Goal: Navigation & Orientation: Find specific page/section

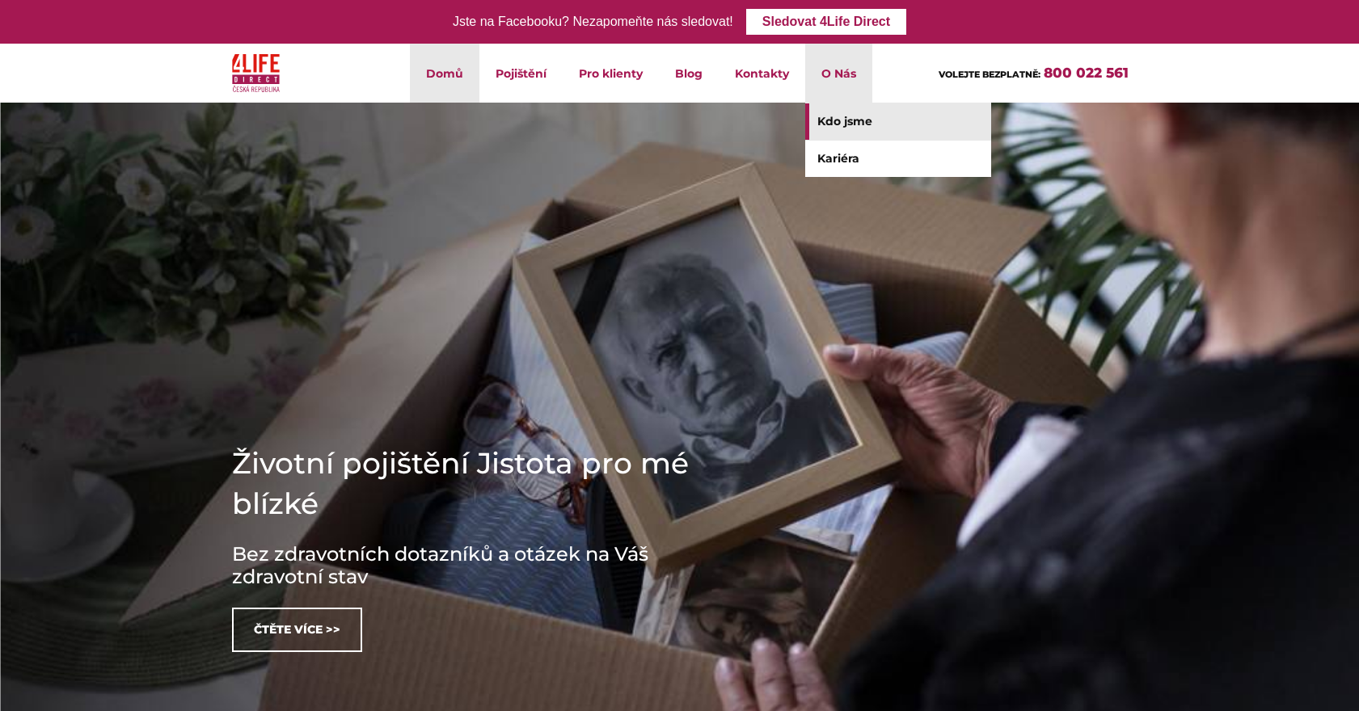
click at [830, 125] on link "Kdo jsme" at bounding box center [898, 121] width 186 height 36
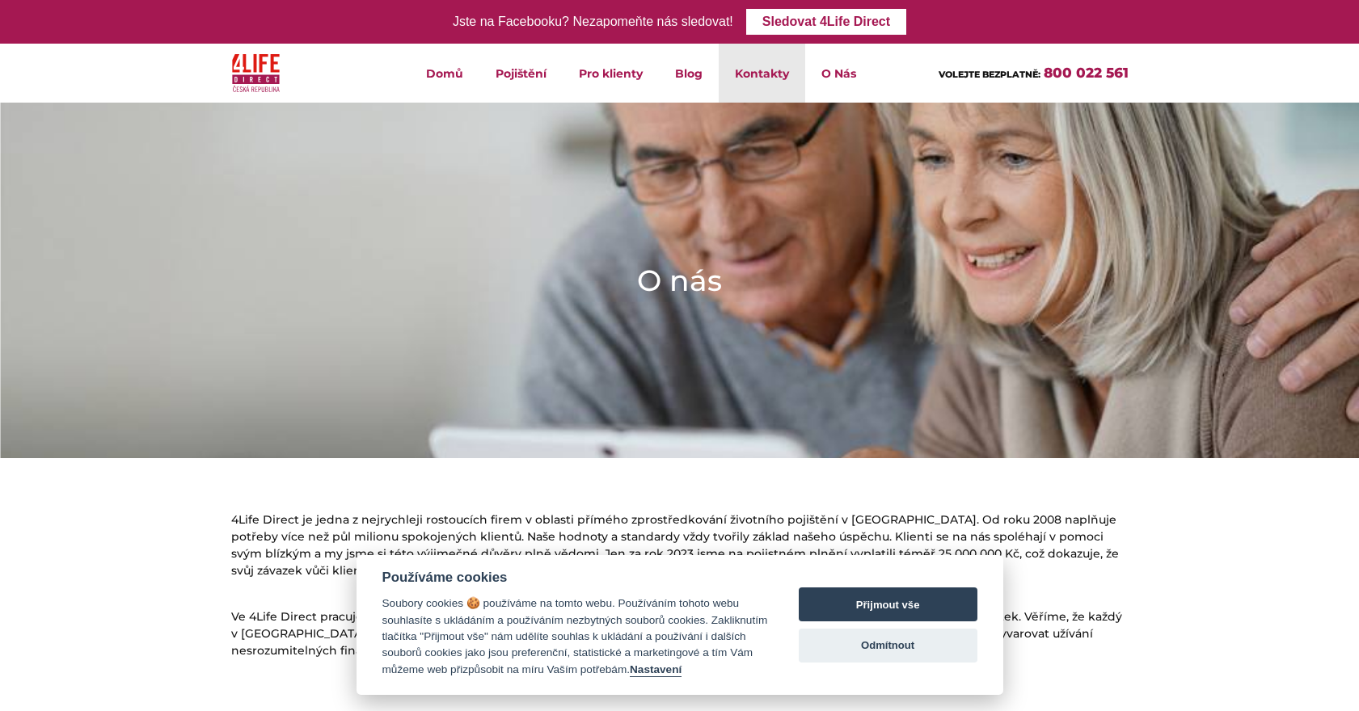
click at [782, 63] on link "Kontakty" at bounding box center [762, 73] width 87 height 59
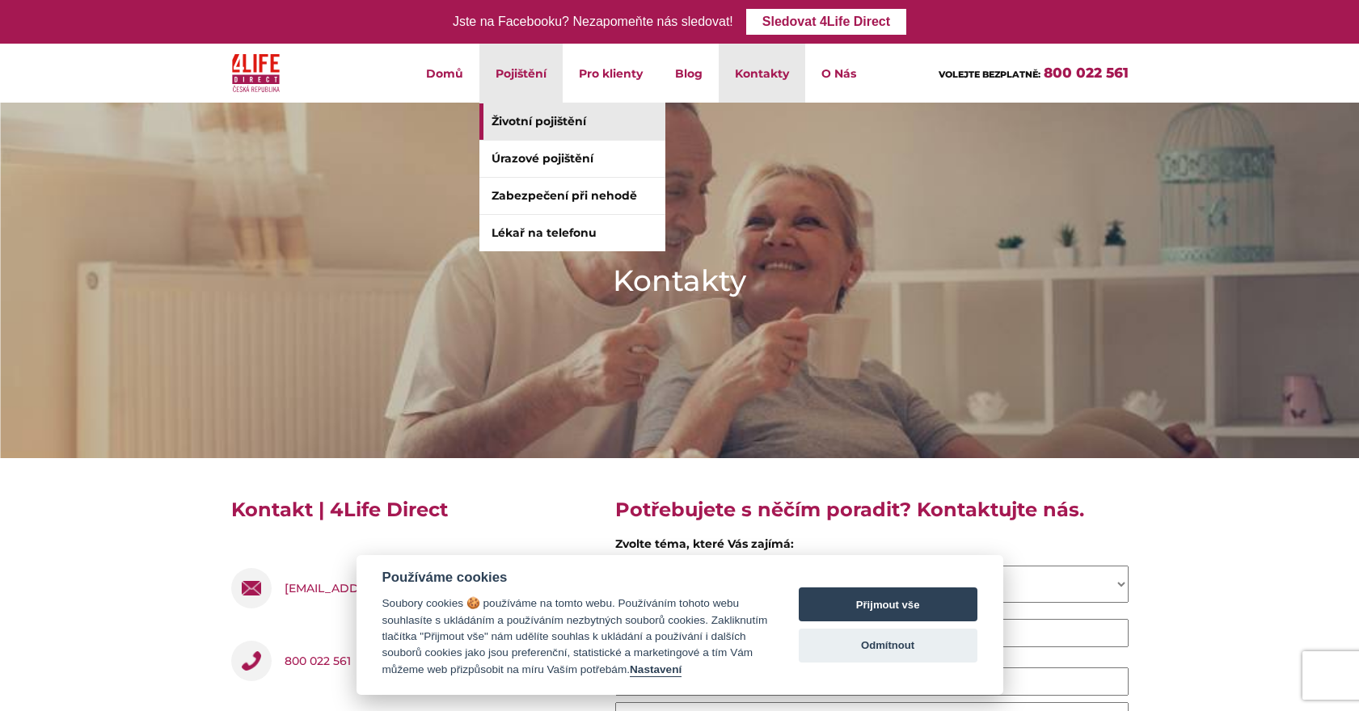
click at [508, 133] on link "Životní pojištění" at bounding box center [572, 121] width 186 height 36
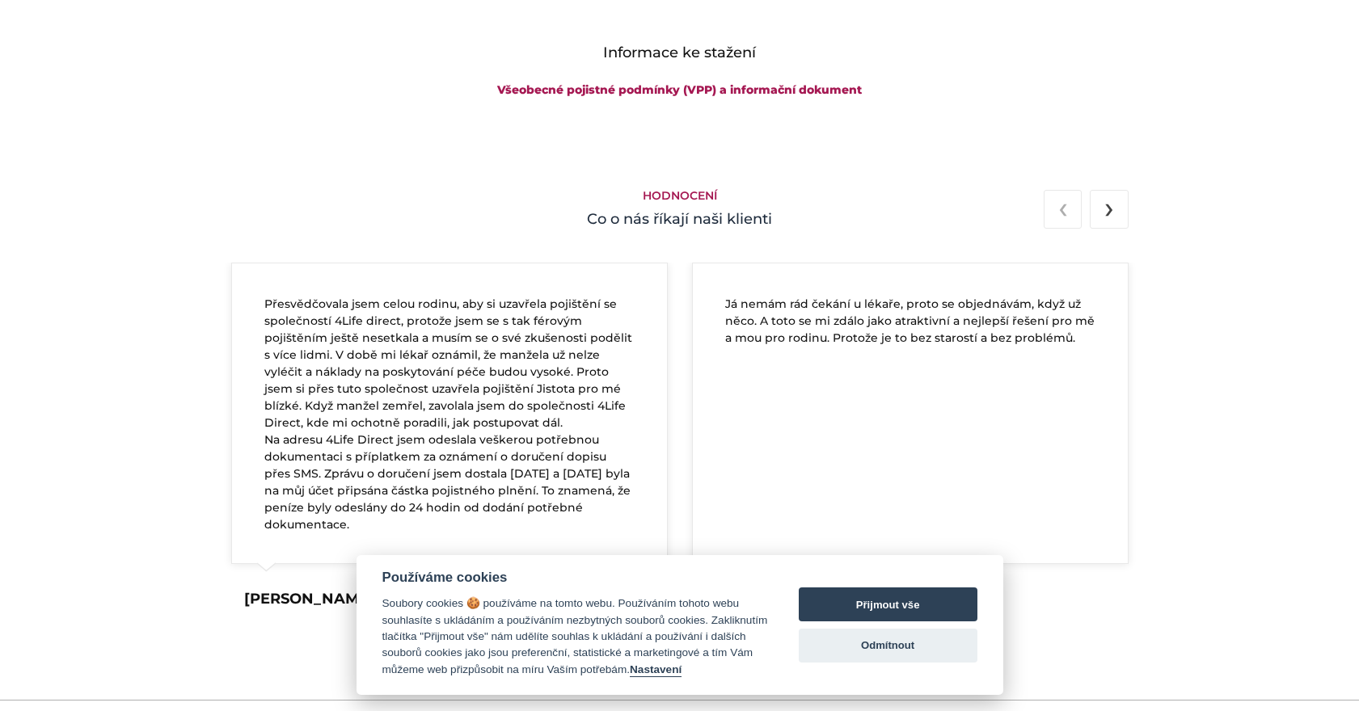
scroll to position [2991, 0]
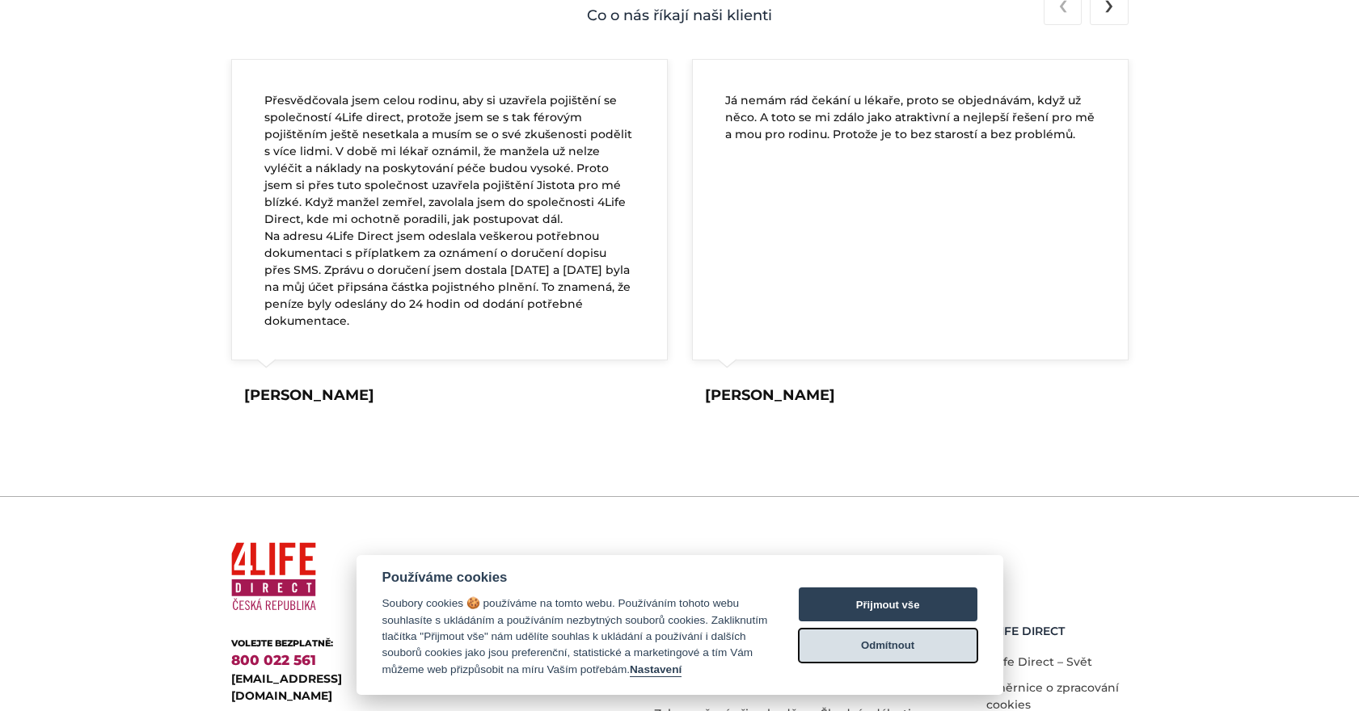
click at [893, 651] on button "Odmítnout" at bounding box center [888, 646] width 179 height 34
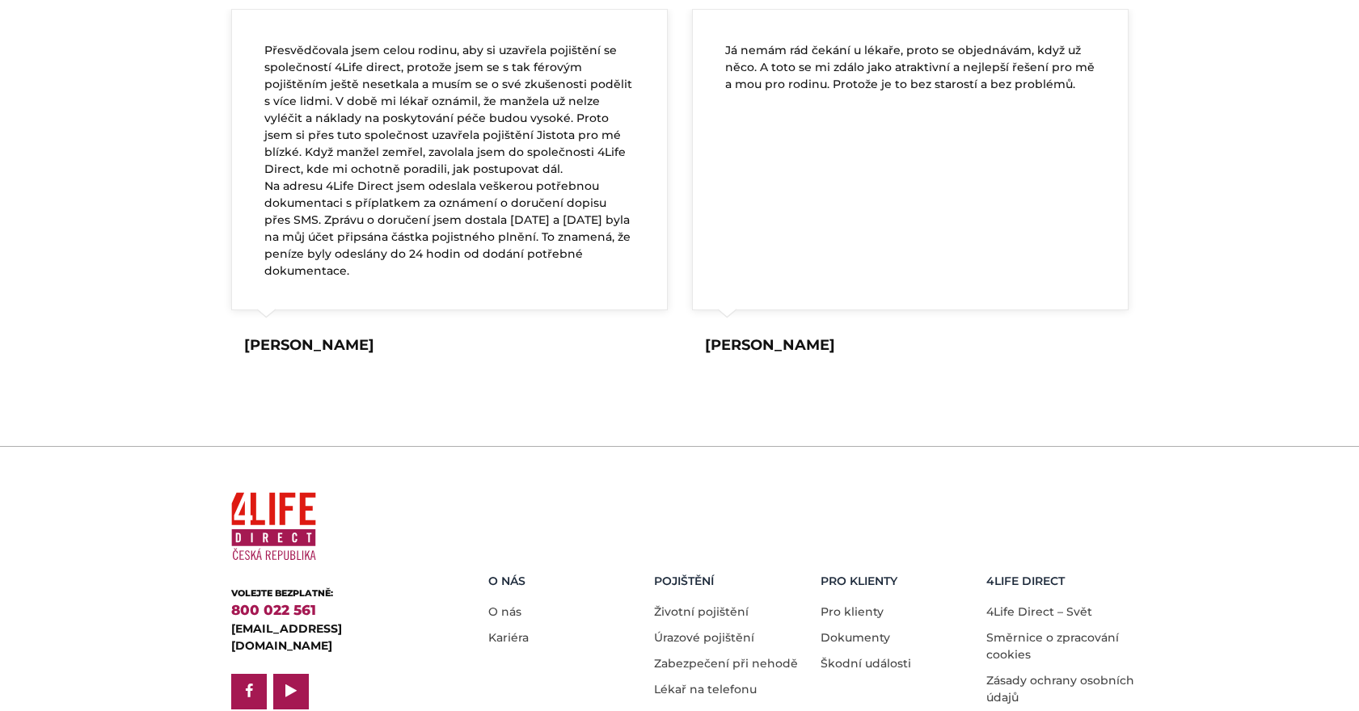
scroll to position [3102, 0]
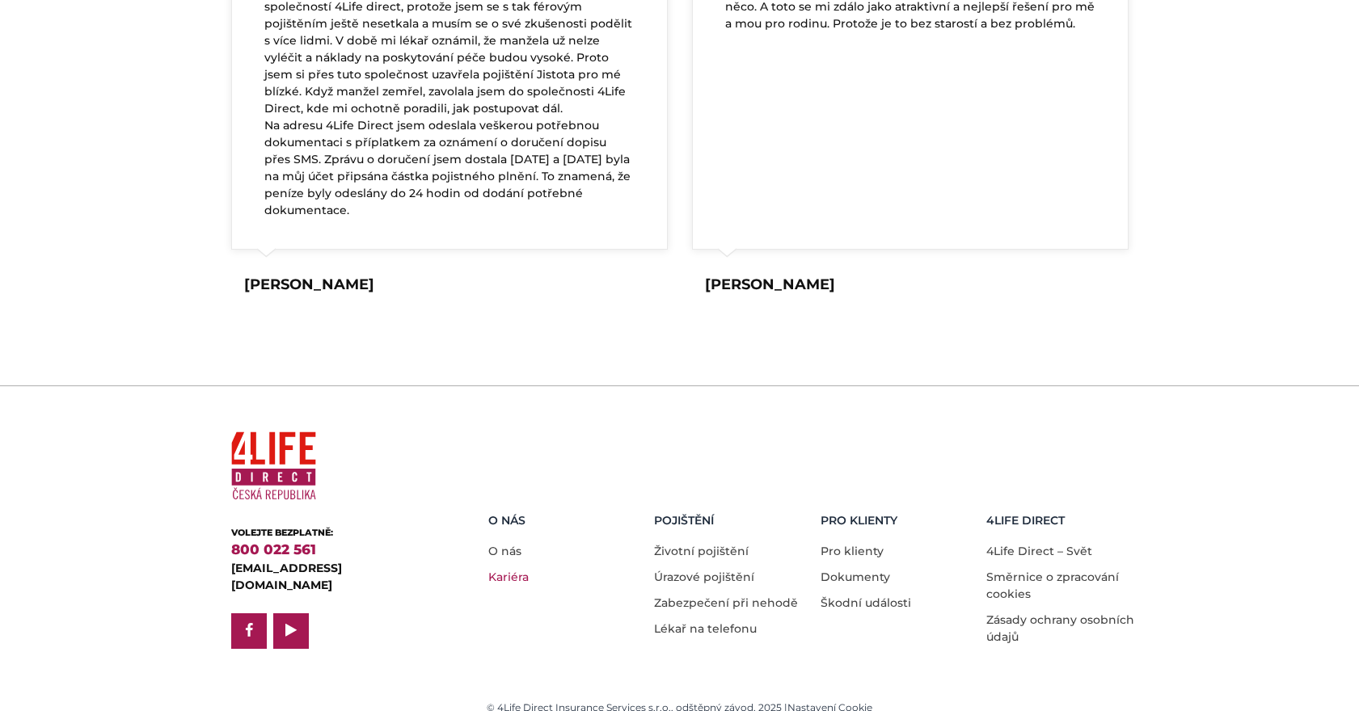
click at [521, 570] on link "Kariéra" at bounding box center [508, 577] width 40 height 15
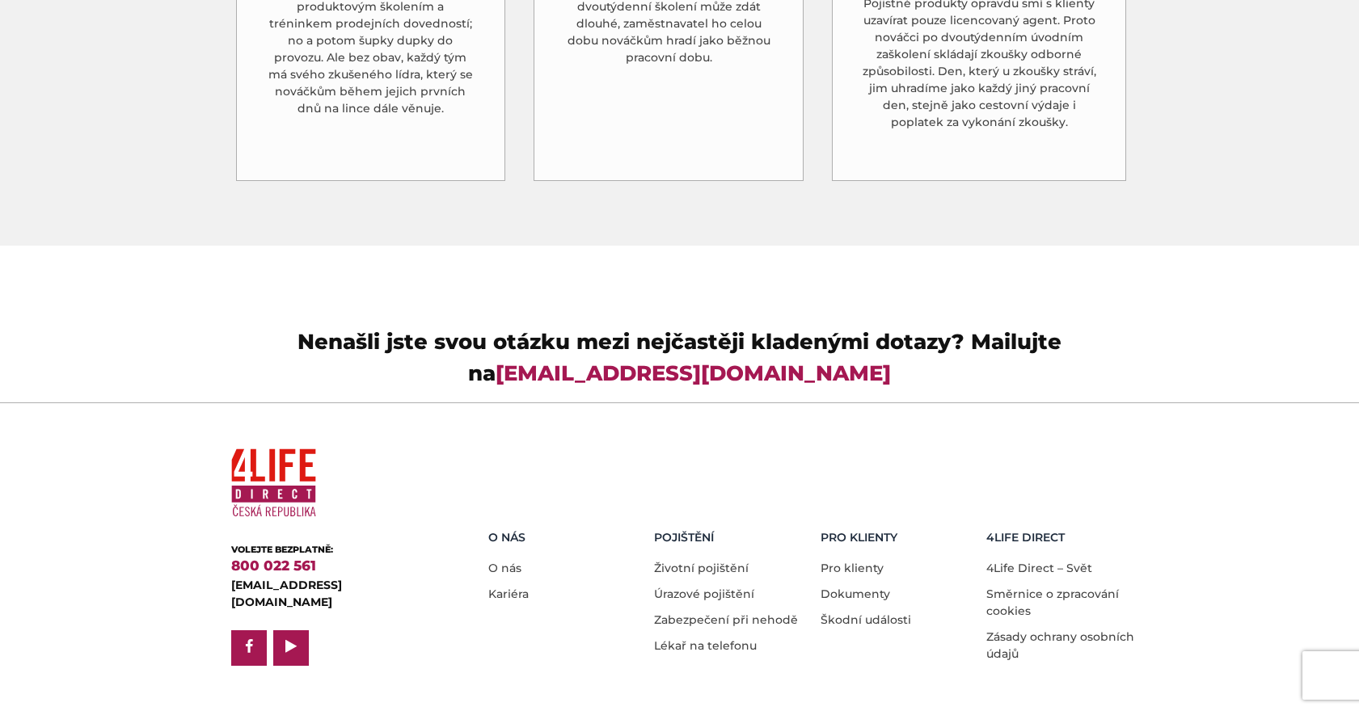
scroll to position [4654, 0]
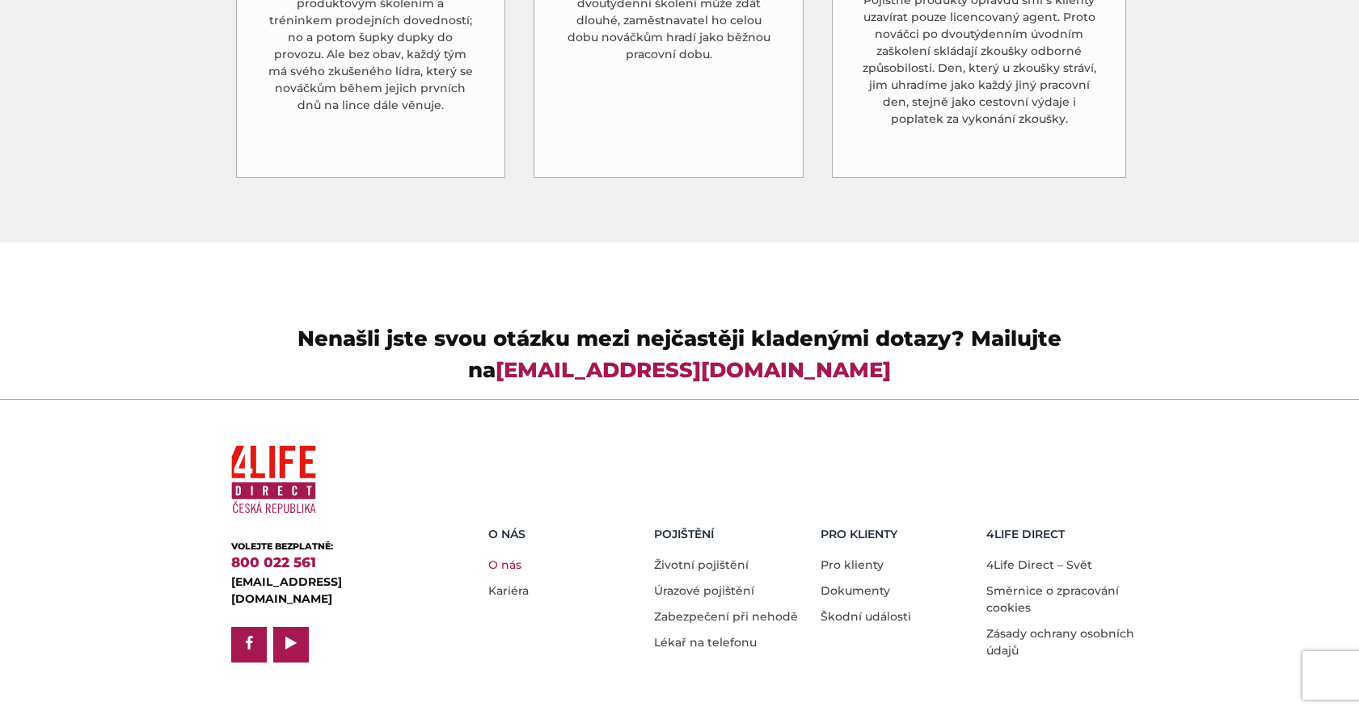
click at [512, 558] on link "O nás" at bounding box center [504, 565] width 33 height 15
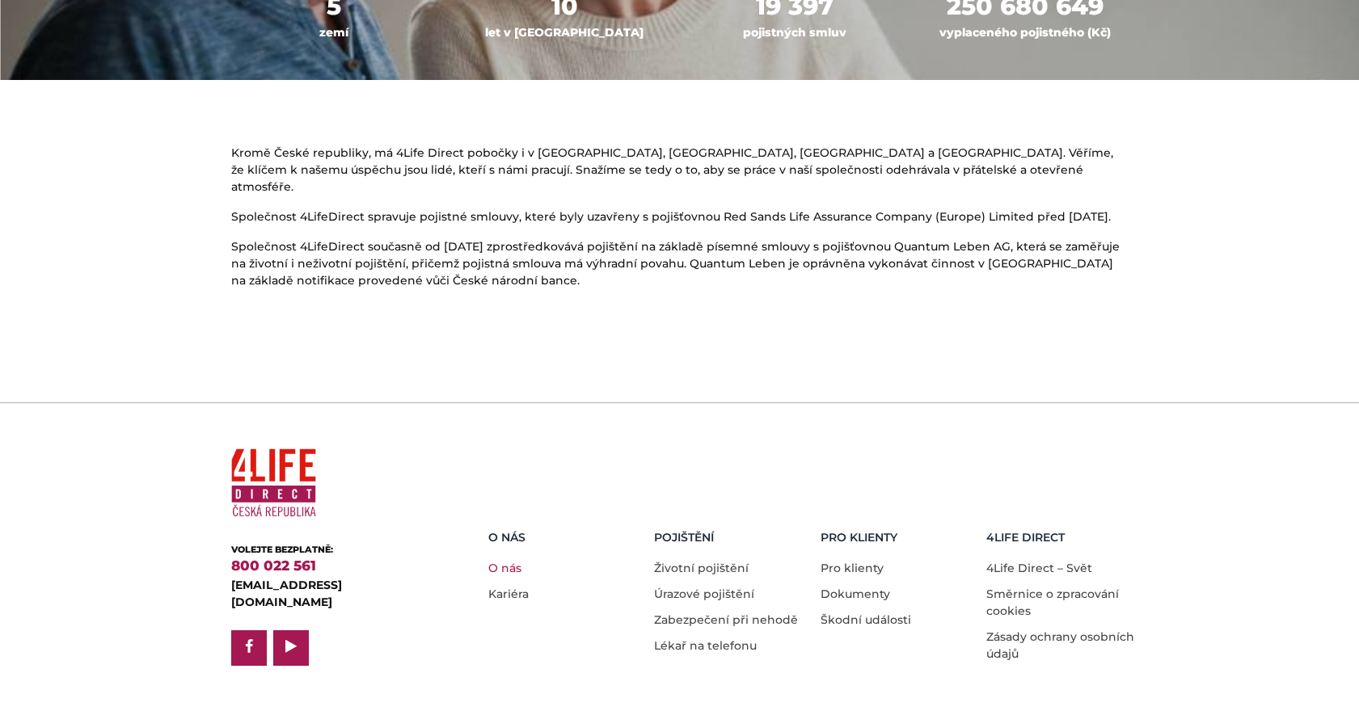
click at [517, 561] on link "O nás" at bounding box center [504, 568] width 33 height 15
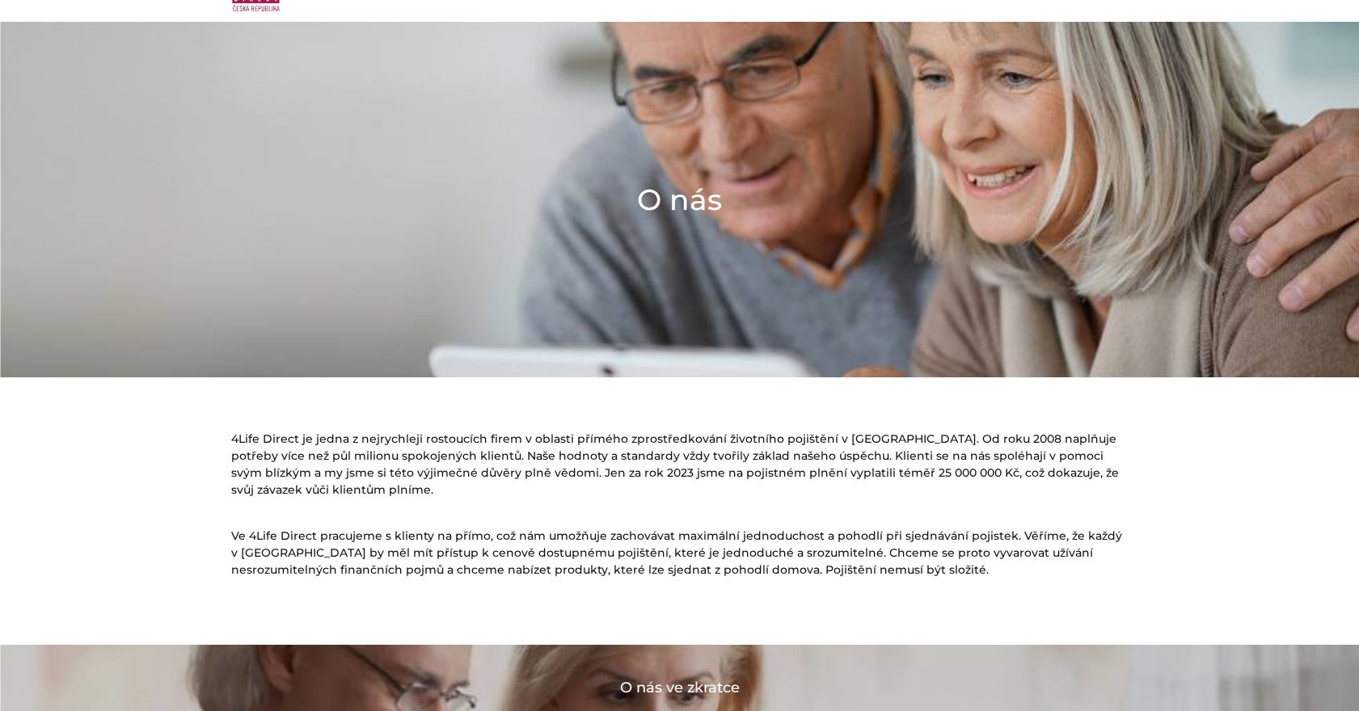
scroll to position [162, 0]
